Goal: Task Accomplishment & Management: Manage account settings

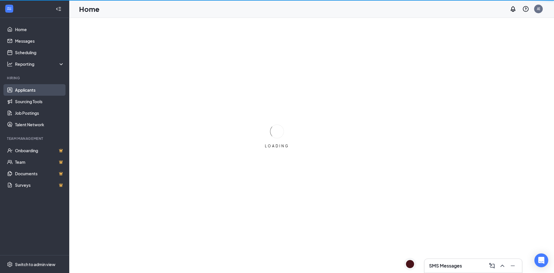
click at [19, 90] on link "Applicants" at bounding box center [39, 90] width 49 height 12
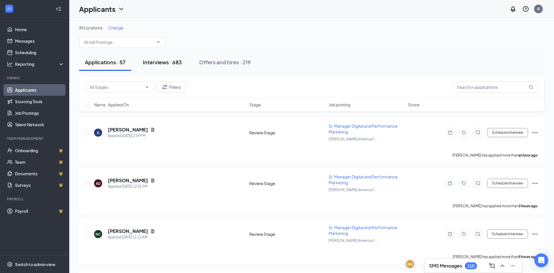
click at [174, 63] on div "Interviews · 683" at bounding box center [162, 62] width 39 height 7
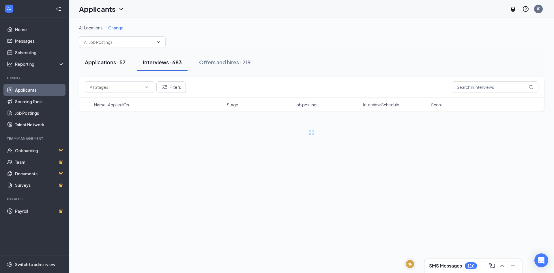
click at [111, 62] on div "Applications · 57" at bounding box center [105, 62] width 41 height 7
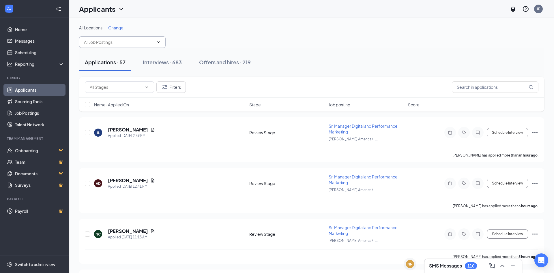
click at [107, 38] on span at bounding box center [122, 42] width 87 height 12
click at [107, 41] on input "text" at bounding box center [119, 42] width 70 height 6
type input "digita"
click at [113, 59] on div "Sr. Manager Digital and Performance Marketing ([PERSON_NAME] America/ la [PERSO…" at bounding box center [127, 59] width 77 height 19
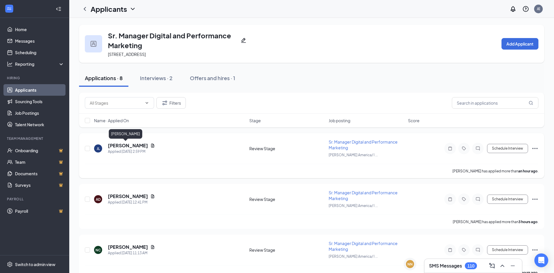
click at [123, 147] on h5 "[PERSON_NAME]" at bounding box center [128, 146] width 40 height 6
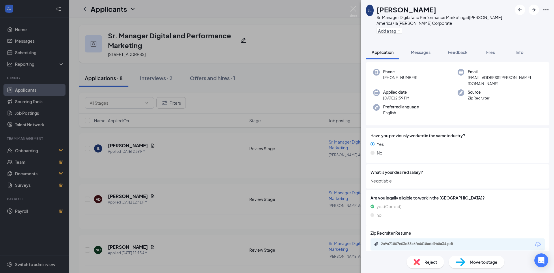
scroll to position [23, 0]
click at [420, 242] on div "2a9a71807e03d83e6fc6618add9b8a34.pdf" at bounding box center [421, 244] width 81 height 5
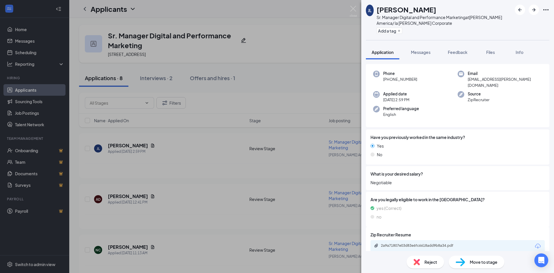
click at [430, 263] on span "Reject" at bounding box center [431, 262] width 13 height 6
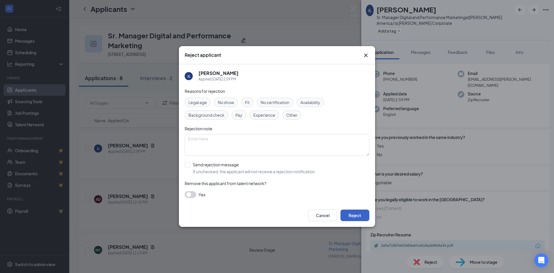
click at [360, 215] on button "Reject" at bounding box center [355, 216] width 29 height 12
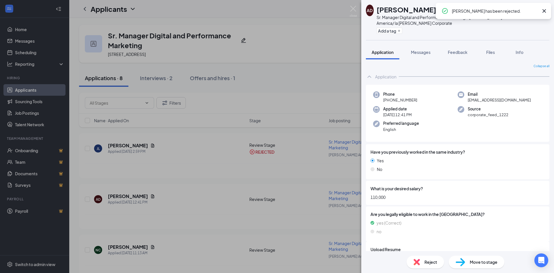
scroll to position [23, 0]
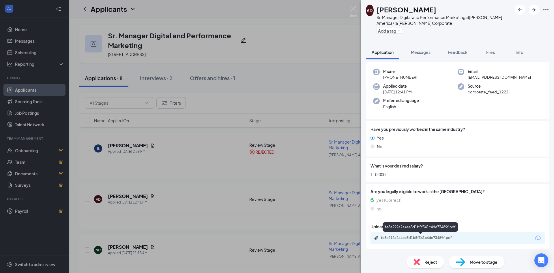
click at [421, 236] on div "fe8e292a2a4ee5d1b5f341c4de73489f.pdf" at bounding box center [421, 238] width 81 height 5
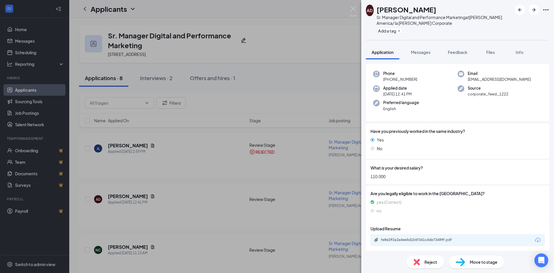
click at [430, 264] on span "Reject" at bounding box center [431, 262] width 13 height 6
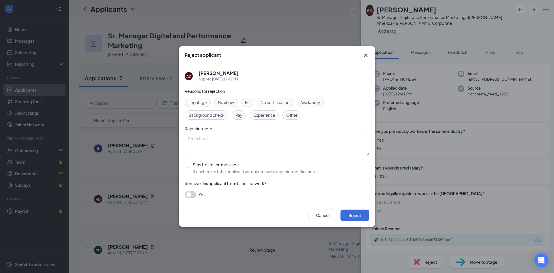
click at [264, 114] on span "Experience" at bounding box center [264, 115] width 22 height 6
click at [188, 166] on input "Send rejection message If unchecked, the applicant will not receive a rejection…" at bounding box center [250, 168] width 131 height 13
checkbox input "true"
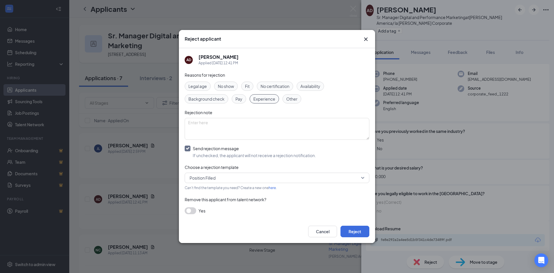
click at [233, 179] on span "Position Filled" at bounding box center [275, 178] width 170 height 9
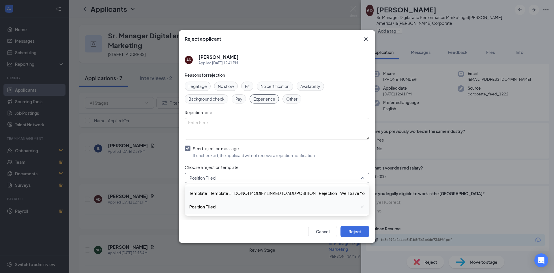
click at [235, 192] on span "Template - Template 1 - DO NOT MODIFY LINKED TO ADD POSITION - Rejection - We'l…" at bounding box center [289, 193] width 201 height 6
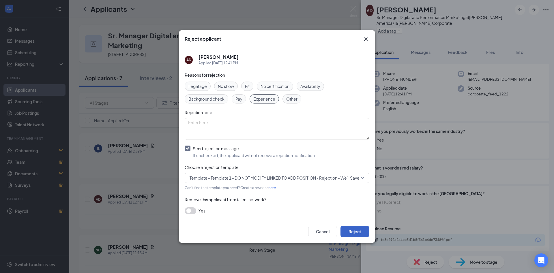
click at [354, 233] on button "Reject" at bounding box center [355, 232] width 29 height 12
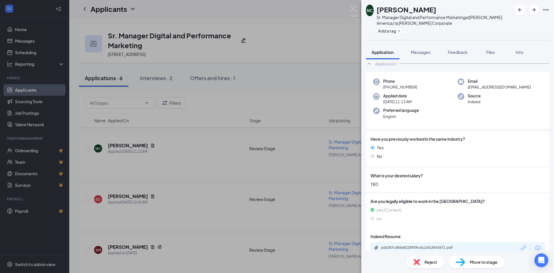
scroll to position [23, 0]
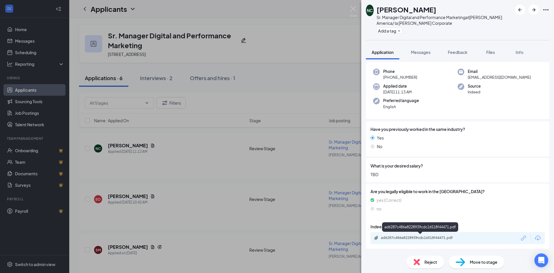
click at [424, 238] on div "ad6287c486e8228939cdc16518f44471.pdf" at bounding box center [421, 238] width 81 height 5
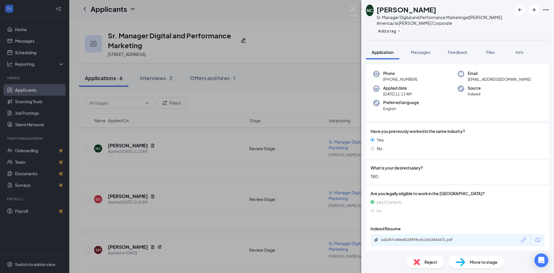
click at [195, 171] on div "NC [PERSON_NAME] Manager Digital and Performance Marketing at [PERSON_NAME][GEO…" at bounding box center [277, 136] width 554 height 273
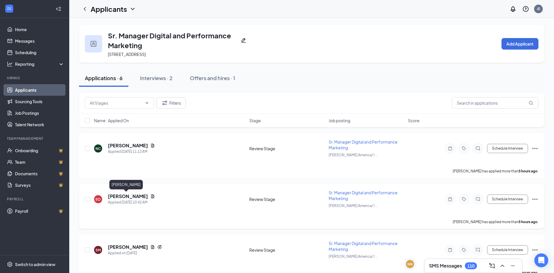
click at [126, 197] on h5 "[PERSON_NAME]" at bounding box center [128, 196] width 40 height 6
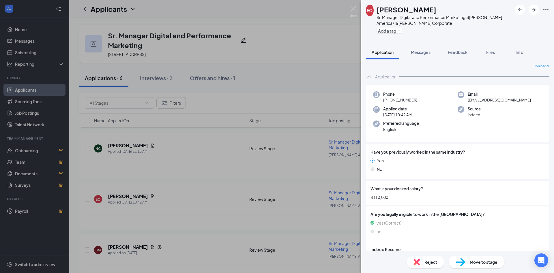
scroll to position [23, 0]
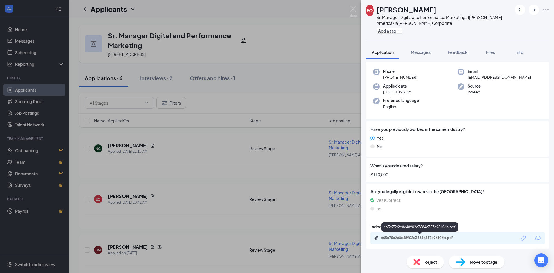
click at [432, 238] on div "e65c75c2e8c48902c3684e357e96106b.pdf" at bounding box center [421, 238] width 81 height 5
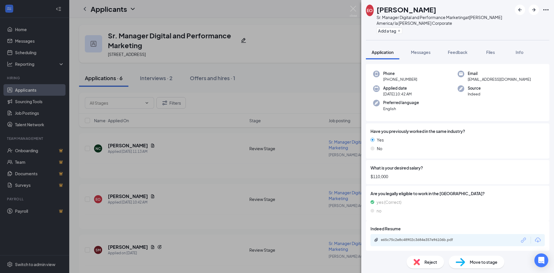
click at [486, 264] on span "Move to stage" at bounding box center [484, 262] width 28 height 6
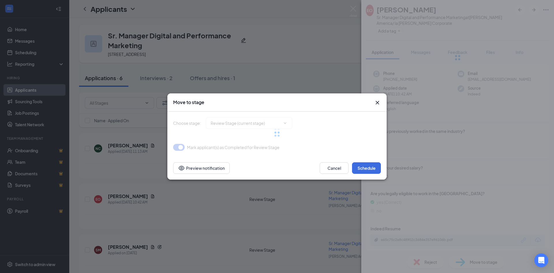
type input "Phone Interview (next stage)"
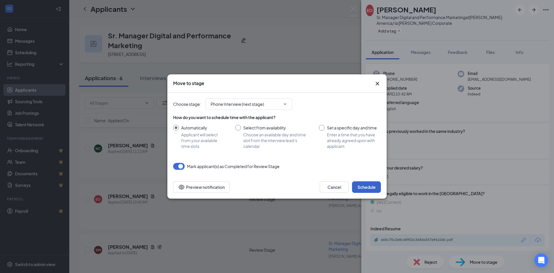
click at [370, 187] on button "Schedule" at bounding box center [366, 188] width 29 height 12
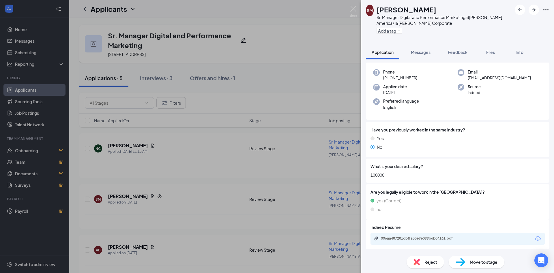
scroll to position [39, 0]
click at [406, 238] on div "006aa487281dbffa35e9e099b6b04161.pdf" at bounding box center [421, 238] width 81 height 5
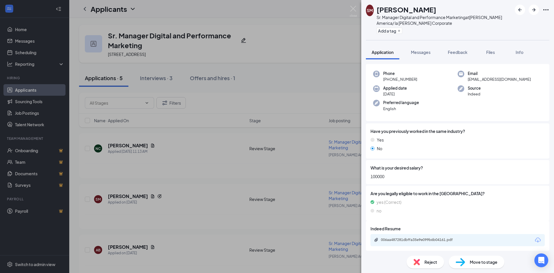
click at [432, 263] on span "Reject" at bounding box center [431, 262] width 13 height 6
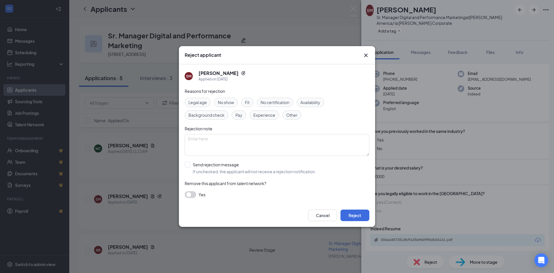
click at [270, 117] on span "Experience" at bounding box center [264, 115] width 22 height 6
click at [188, 163] on input "Send rejection message If unchecked, the applicant will not receive a rejection…" at bounding box center [250, 168] width 131 height 13
checkbox input "true"
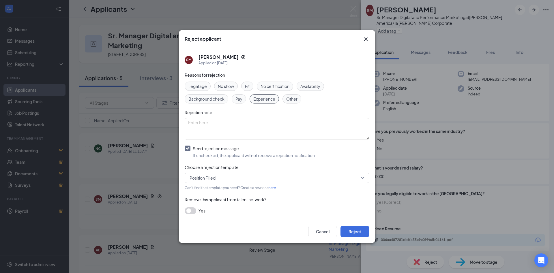
click at [227, 178] on span "Position Filled" at bounding box center [275, 178] width 170 height 9
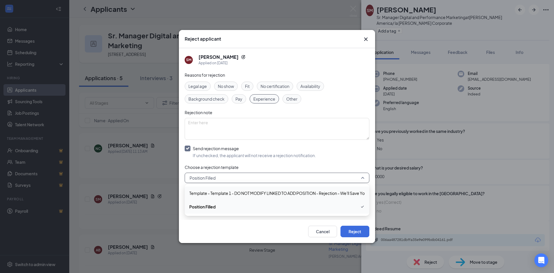
click at [230, 192] on span "Template - Template 1 - DO NOT MODIFY LINKED TO ADD POSITION - Rejection - We'l…" at bounding box center [289, 193] width 201 height 6
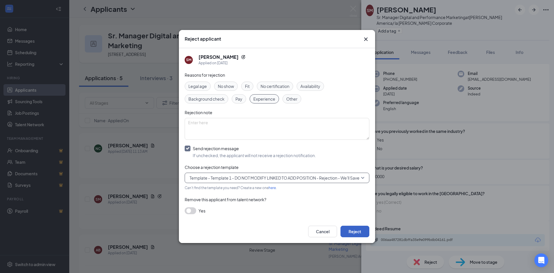
click at [353, 230] on button "Reject" at bounding box center [355, 232] width 29 height 12
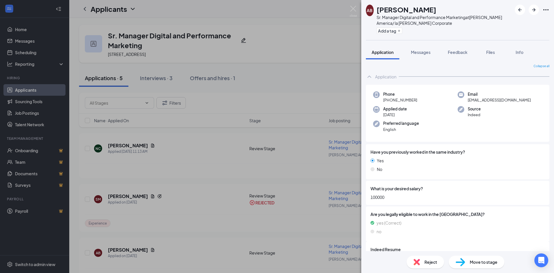
scroll to position [23, 0]
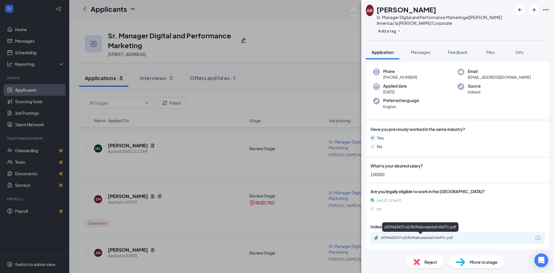
click at [431, 239] on div "af594d3437cd19b96ebceab6afc0e97c.pdf" at bounding box center [421, 238] width 81 height 5
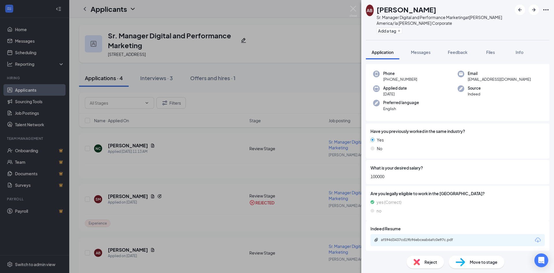
click at [432, 263] on span "Reject" at bounding box center [431, 262] width 13 height 6
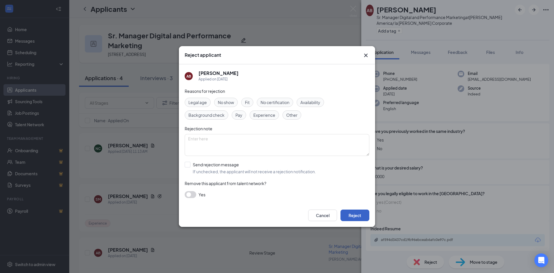
click at [349, 214] on button "Reject" at bounding box center [355, 216] width 29 height 12
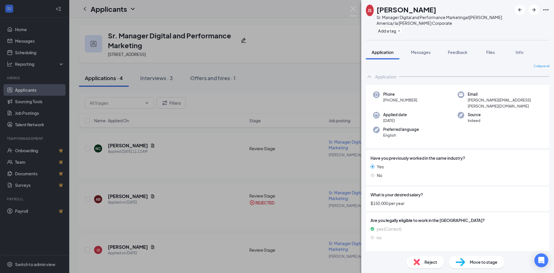
scroll to position [23, 0]
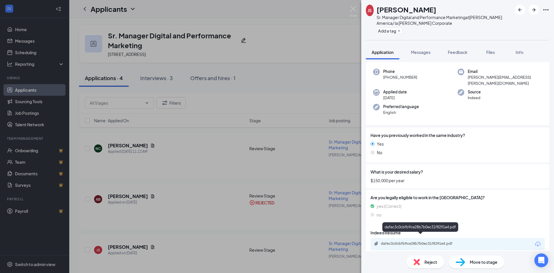
click at [421, 242] on div "dafec3c0cbfb9ce28b7b0ec31f8291e4.pdf" at bounding box center [421, 244] width 81 height 5
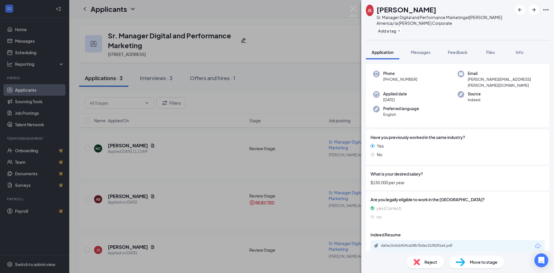
click at [431, 265] on span "Reject" at bounding box center [431, 262] width 13 height 6
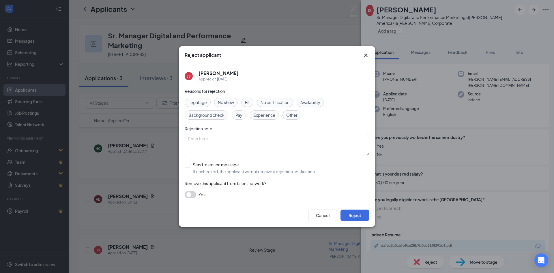
click at [240, 115] on span "Pay" at bounding box center [239, 115] width 7 height 6
click at [189, 165] on input "Send rejection message If unchecked, the applicant will not receive a rejection…" at bounding box center [250, 168] width 131 height 13
checkbox input "true"
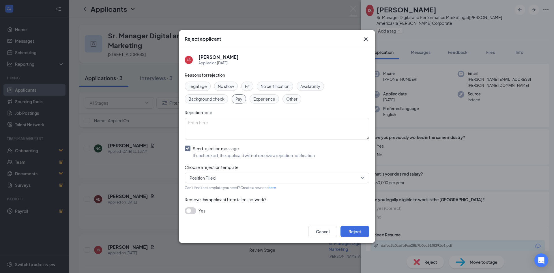
click at [201, 177] on span "Position Filled" at bounding box center [203, 178] width 26 height 9
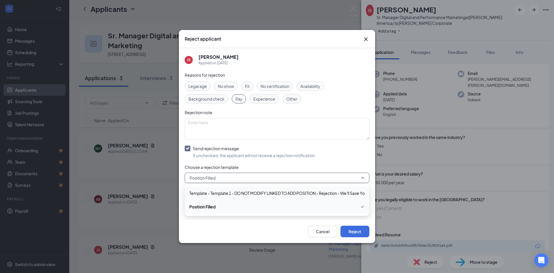
click at [209, 191] on span "Template - Template 1 - DO NOT MODIFY LINKED TO ADD POSITION - Rejection - We'l…" at bounding box center [289, 193] width 201 height 6
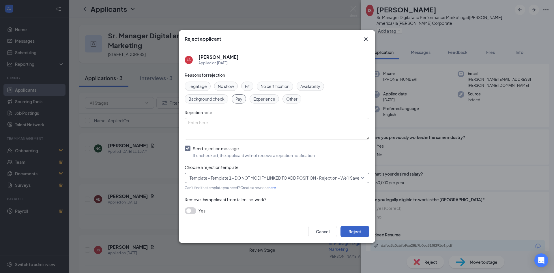
click at [356, 234] on button "Reject" at bounding box center [355, 232] width 29 height 12
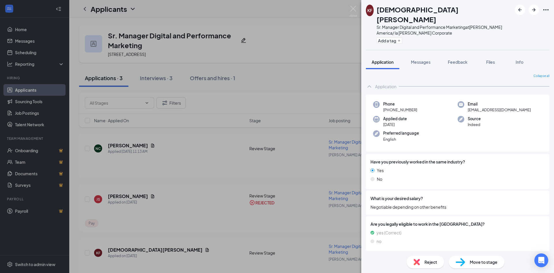
scroll to position [23, 0]
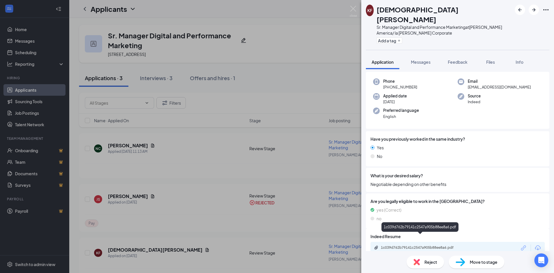
click at [422, 246] on div "1c039d762b79141c2547a905b88ee8a6.pdf" at bounding box center [421, 248] width 81 height 5
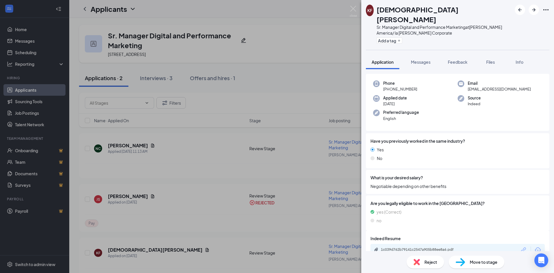
click at [432, 263] on span "Reject" at bounding box center [431, 262] width 13 height 6
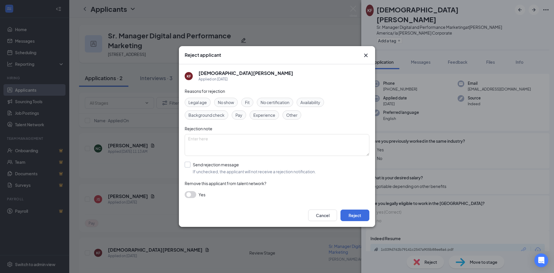
click at [187, 165] on input "Send rejection message If unchecked, the applicant will not receive a rejection…" at bounding box center [250, 168] width 131 height 13
checkbox input "true"
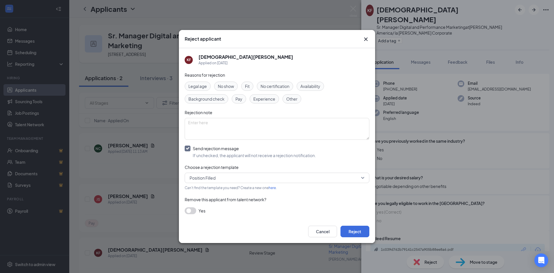
click at [215, 180] on span "Position Filled" at bounding box center [203, 178] width 26 height 9
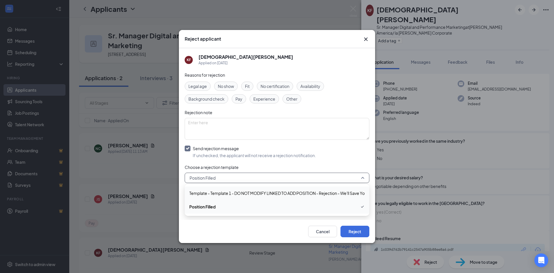
click at [221, 194] on span "Template - Template 1 - DO NOT MODIFY LINKED TO ADD POSITION - Rejection - We'l…" at bounding box center [289, 193] width 201 height 6
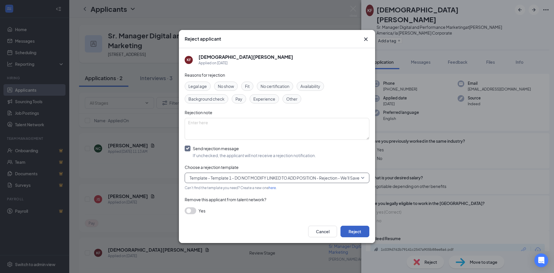
click at [358, 234] on button "Reject" at bounding box center [355, 232] width 29 height 12
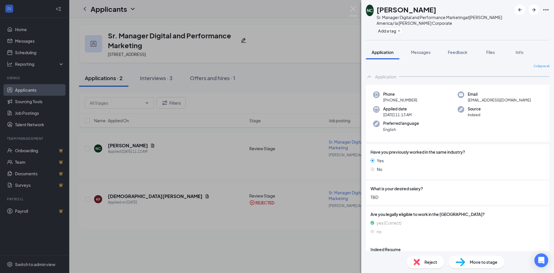
click at [196, 232] on div "NC [PERSON_NAME] Manager Digital and Performance Marketing at [PERSON_NAME][GEO…" at bounding box center [277, 136] width 554 height 273
